Goal: Navigation & Orientation: Find specific page/section

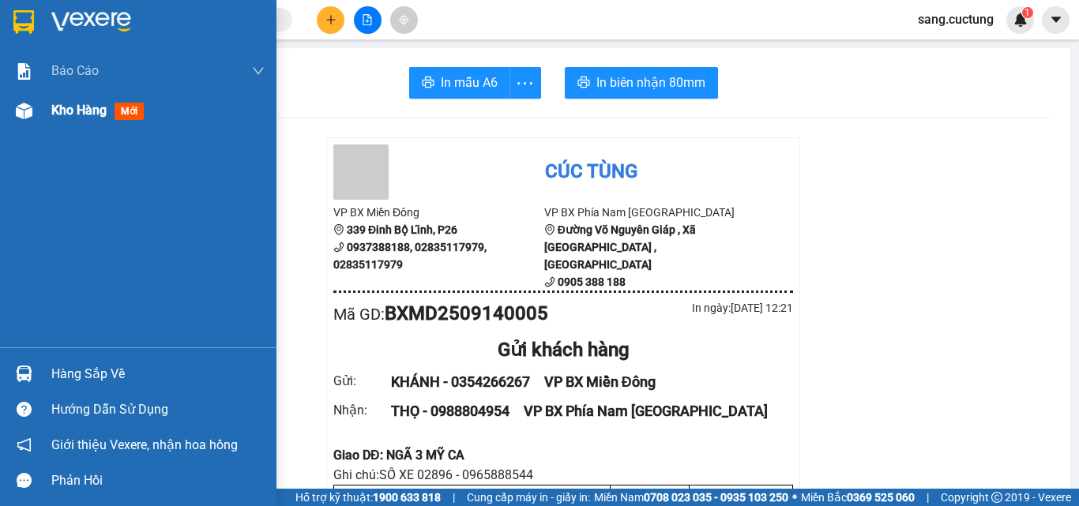
click at [55, 110] on span "Kho hàng" at bounding box center [78, 110] width 55 height 15
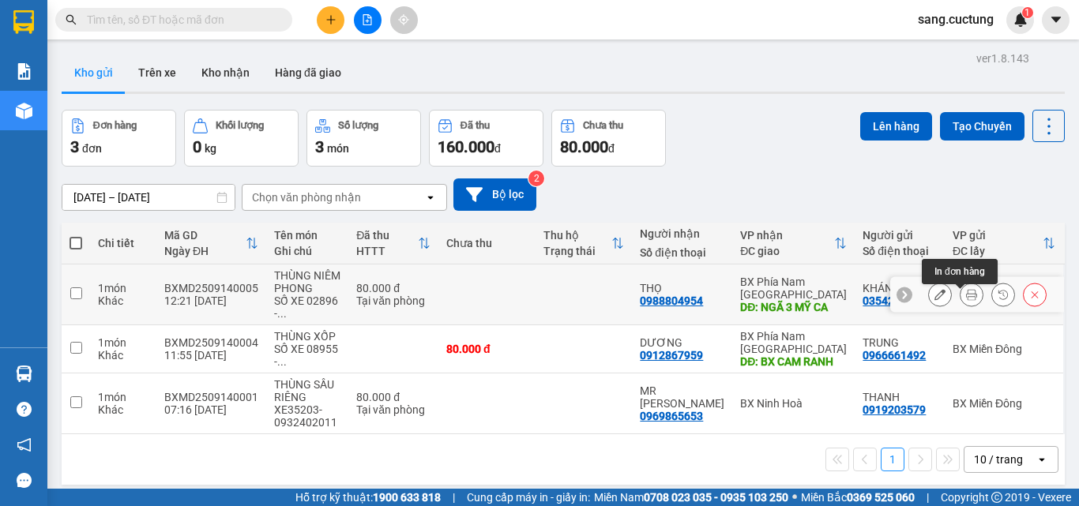
click at [961, 305] on button at bounding box center [972, 295] width 22 height 28
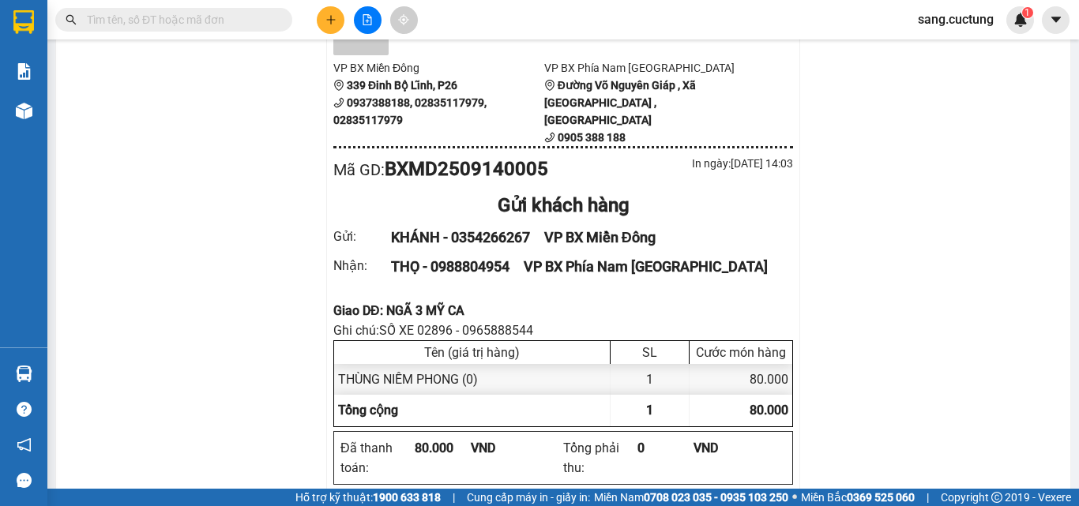
scroll to position [158, 0]
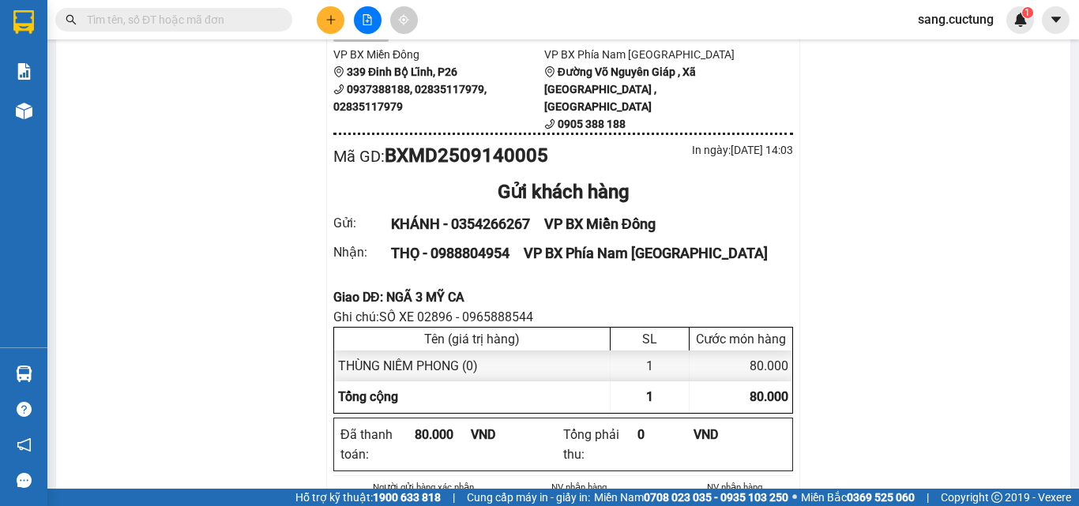
drag, startPoint x: 302, startPoint y: 294, endPoint x: 339, endPoint y: 294, distance: 37.1
click at [407, 288] on div "Giao DĐ: NGÃ 3 MỸ CA" at bounding box center [563, 298] width 460 height 20
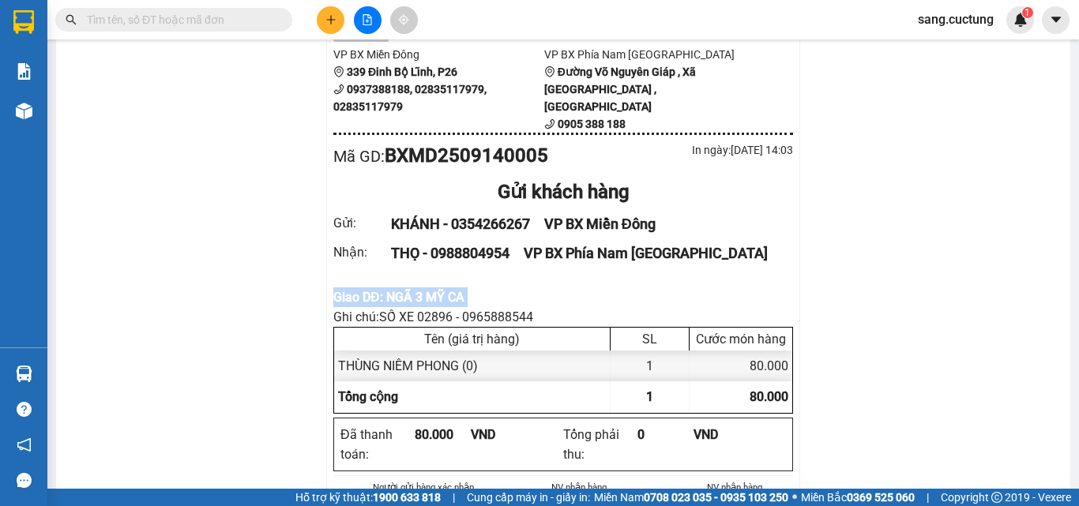
copy div "Giao DĐ: NGÃ 3 MỸ CA"
